Goal: Find specific page/section: Find specific page/section

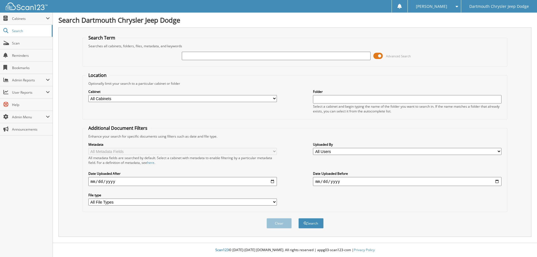
click at [376, 53] on span at bounding box center [379, 56] width 10 height 8
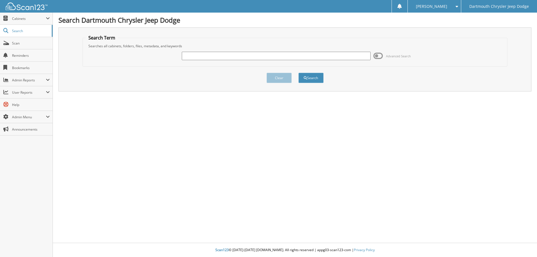
click at [285, 57] on input "text" at bounding box center [276, 56] width 189 height 8
type input "379897"
click at [299, 73] on button "Search" at bounding box center [311, 78] width 25 height 10
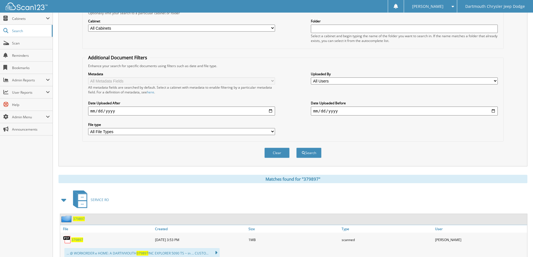
scroll to position [90, 0]
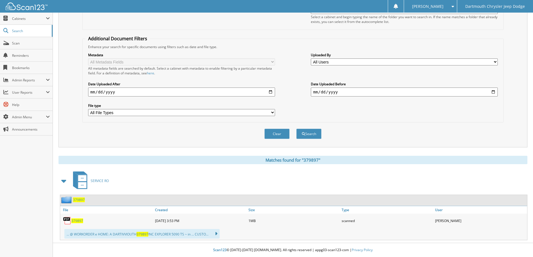
click at [76, 219] on span "379897" at bounding box center [77, 221] width 12 height 5
